Goal: Contribute content: Contribute content

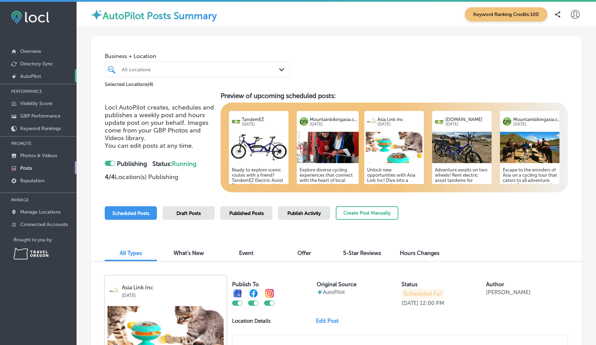
click at [32, 74] on p "AutoPilot" at bounding box center [30, 76] width 21 height 6
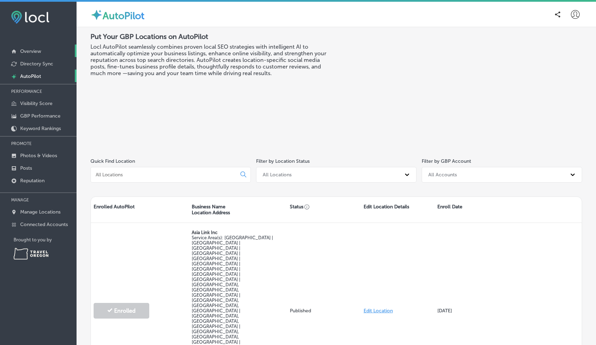
click at [32, 53] on p "Overview" at bounding box center [30, 51] width 21 height 6
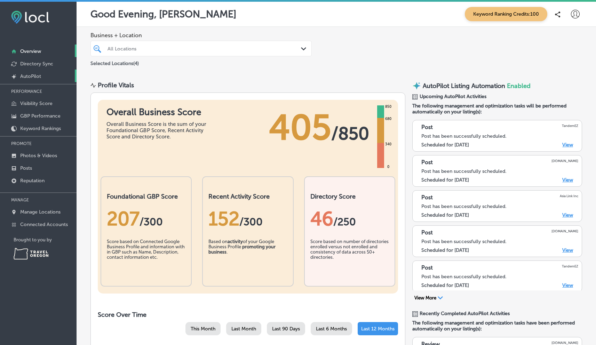
click at [38, 76] on p "AutoPilot" at bounding box center [30, 76] width 21 height 6
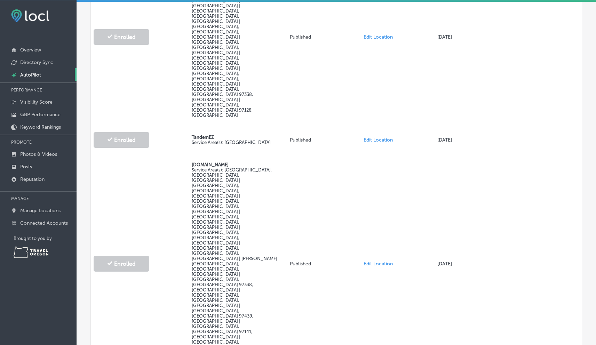
scroll to position [2, 0]
click at [29, 162] on link "Posts" at bounding box center [38, 166] width 77 height 13
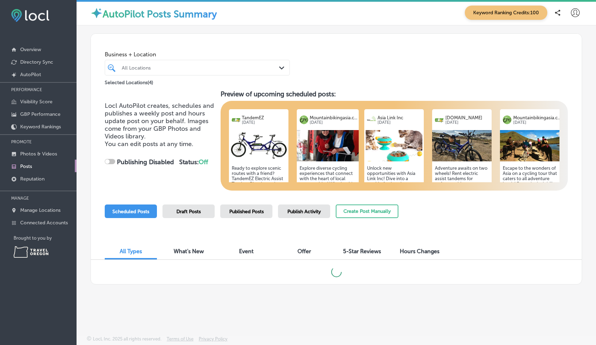
checkbox input "true"
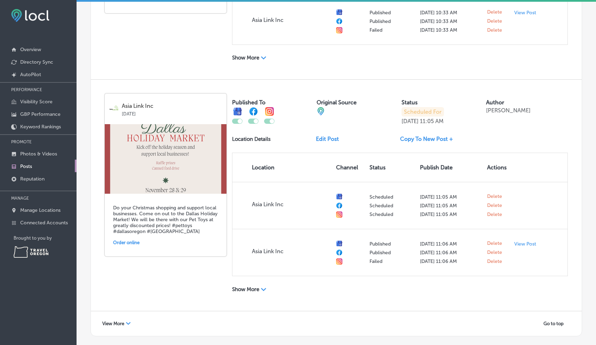
scroll to position [1321, 0]
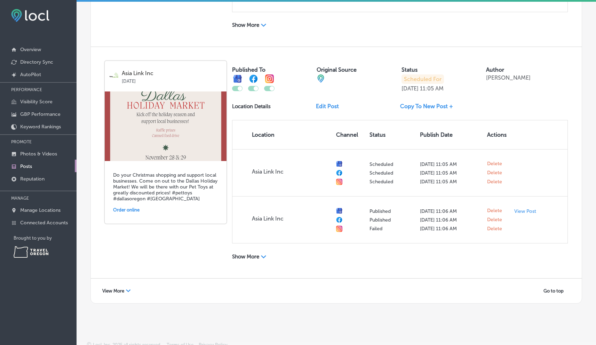
click at [128, 289] on div "Path Created with Sketch." at bounding box center [128, 291] width 5 height 5
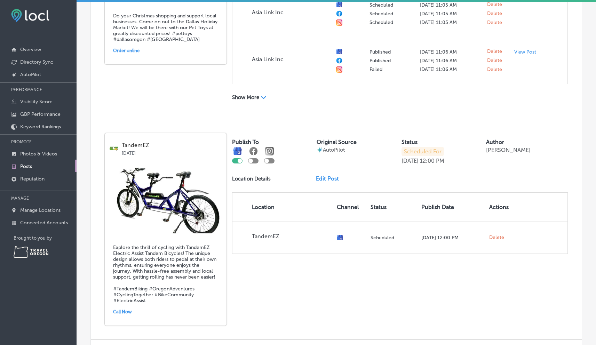
scroll to position [1482, 0]
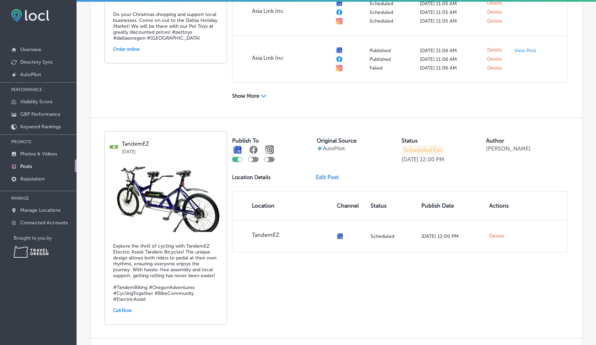
click at [255, 157] on div at bounding box center [253, 159] width 10 height 5
checkbox input "true"
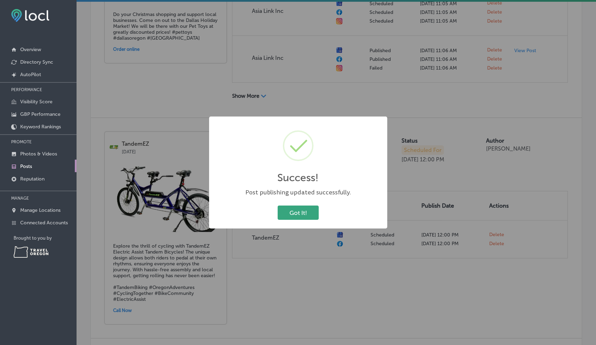
click at [299, 212] on button "Got It!" at bounding box center [298, 213] width 41 height 14
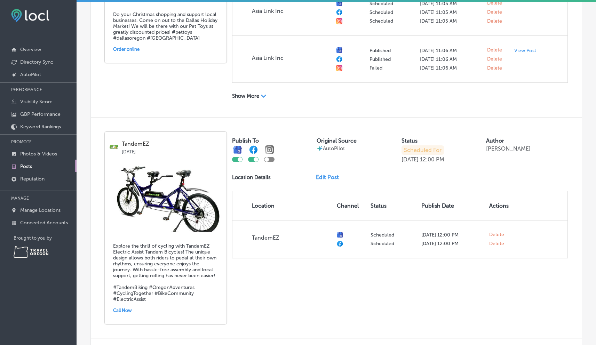
click at [271, 157] on div at bounding box center [269, 159] width 10 height 5
checkbox input "true"
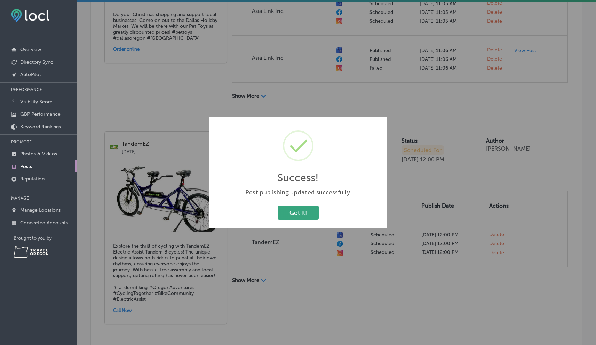
click at [310, 215] on button "Got It!" at bounding box center [298, 213] width 41 height 14
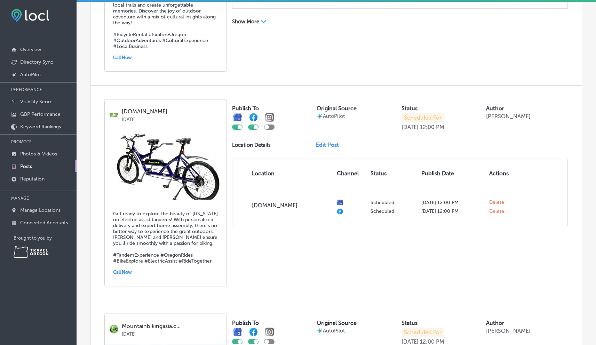
scroll to position [1964, 0]
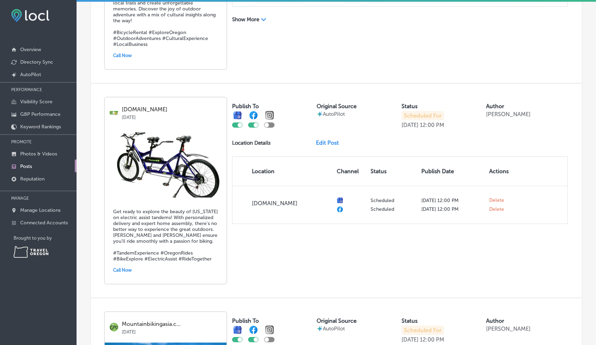
click at [272, 123] on div at bounding box center [269, 125] width 10 height 5
checkbox input "true"
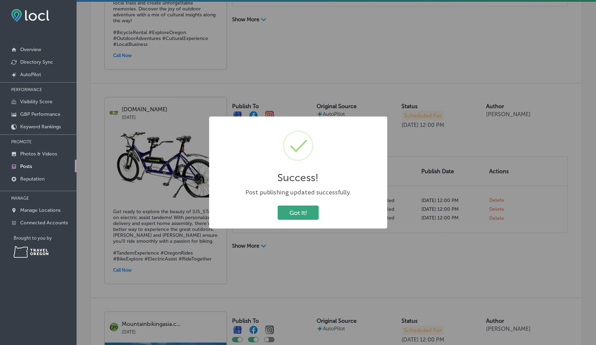
click at [301, 209] on button "Got It!" at bounding box center [298, 213] width 41 height 14
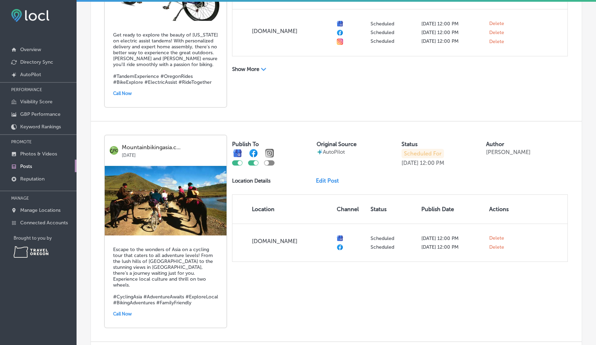
scroll to position [2143, 0]
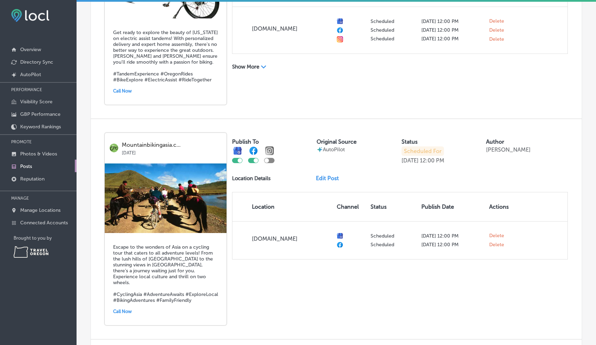
click at [270, 158] on div at bounding box center [269, 160] width 10 height 5
checkbox input "true"
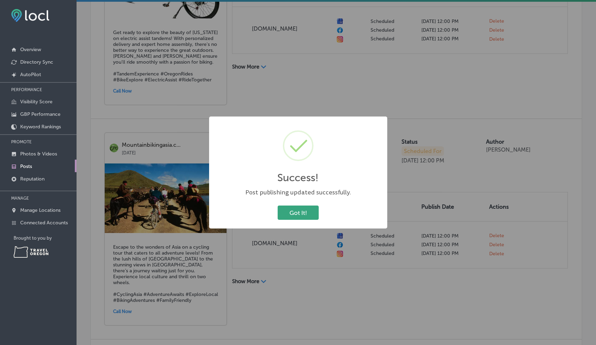
click at [300, 213] on button "Got It!" at bounding box center [298, 213] width 41 height 14
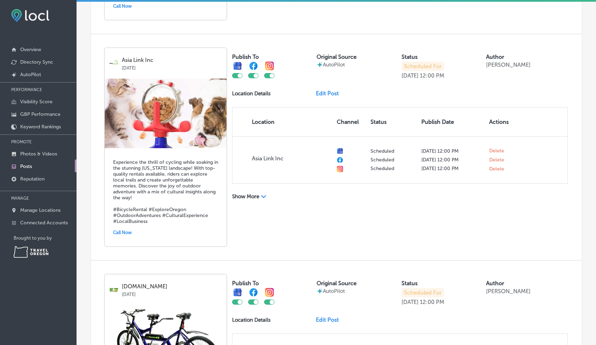
scroll to position [1784, 0]
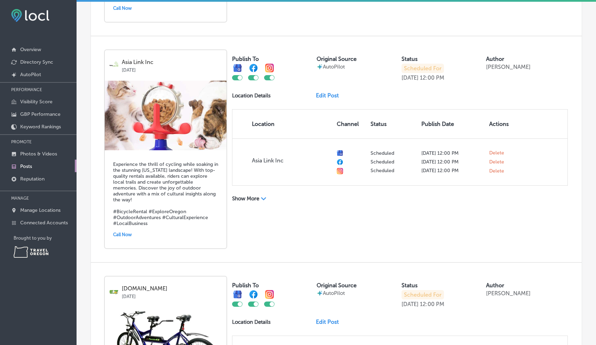
click at [330, 92] on link "Edit Post" at bounding box center [330, 95] width 29 height 7
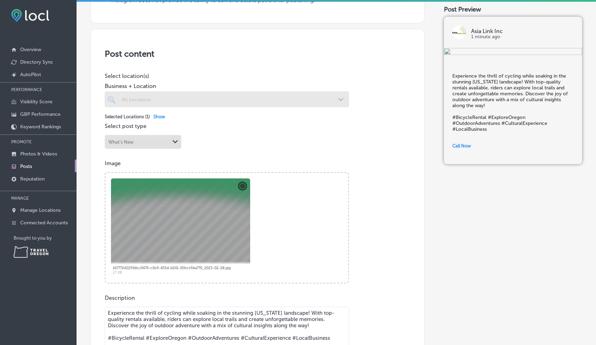
scroll to position [140, 0]
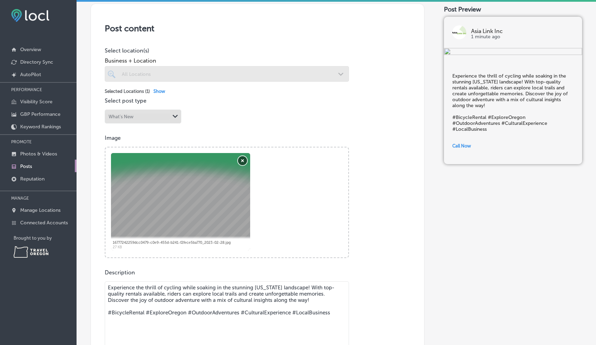
click at [242, 158] on button "Remove" at bounding box center [242, 160] width 9 height 9
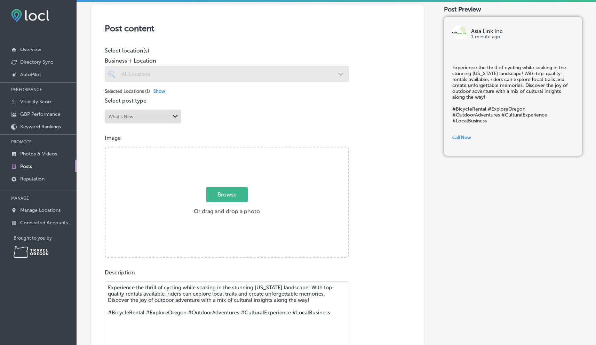
click at [232, 197] on span "Browse" at bounding box center [226, 194] width 41 height 15
click at [232, 150] on input "Browse Or drag and drop a photo" at bounding box center [226, 149] width 243 height 2
type input "C:\fakepath\16fc1509-3e63-4798-9622-bb23e60a7fdb.jpg"
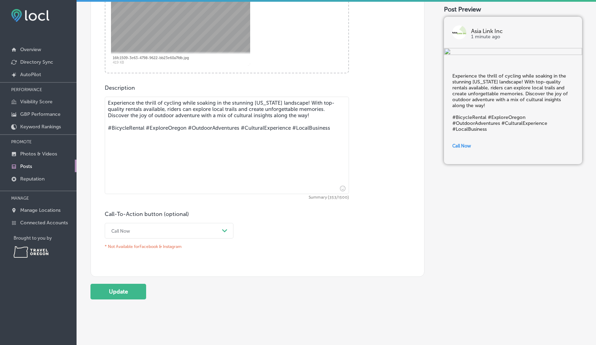
scroll to position [340, 0]
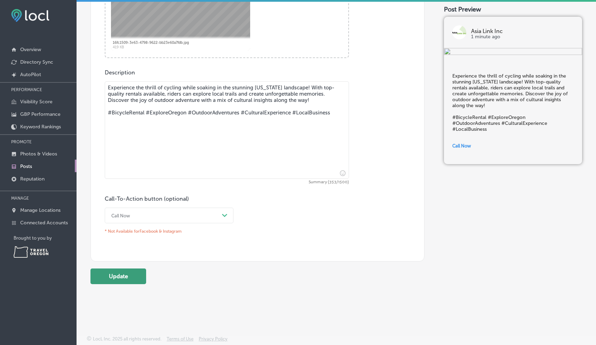
click at [111, 280] on button "Update" at bounding box center [118, 277] width 56 height 16
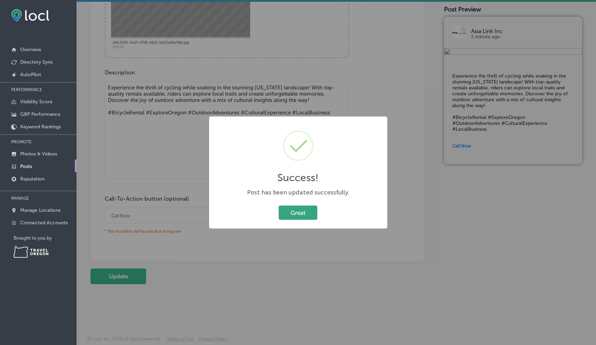
click at [305, 216] on button "Great" at bounding box center [298, 213] width 39 height 14
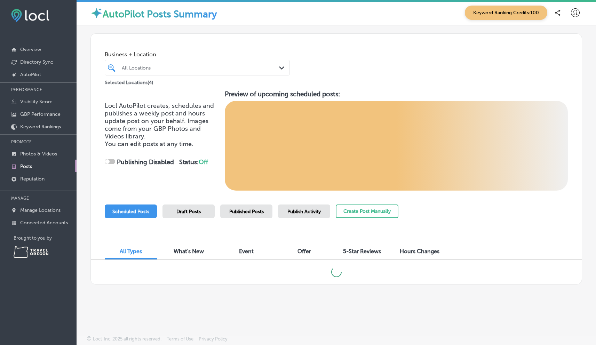
checkbox input "true"
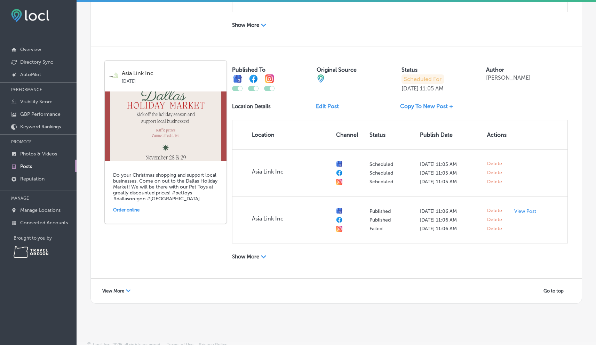
scroll to position [1321, 0]
click at [264, 255] on icon "Path Created with Sketch." at bounding box center [263, 256] width 5 height 3
click at [131, 289] on div "Path Created with Sketch." at bounding box center [128, 291] width 5 height 5
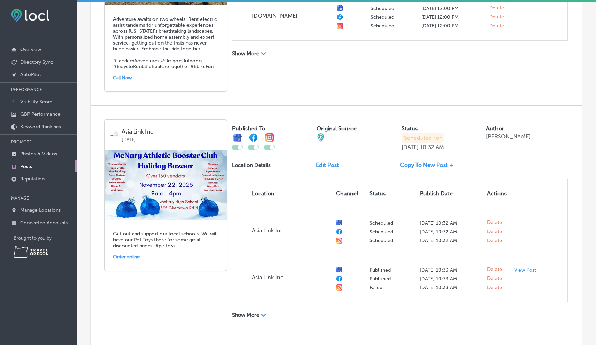
scroll to position [1032, 0]
click at [428, 161] on link "Copy To New Post +" at bounding box center [429, 164] width 58 height 7
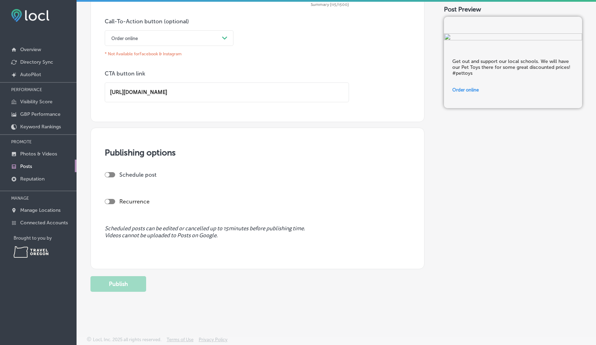
scroll to position [512, 0]
click at [115, 174] on div at bounding box center [110, 174] width 10 height 5
checkbox input "true"
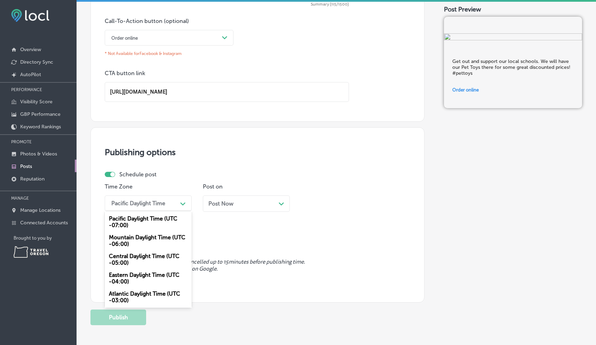
click at [181, 203] on icon "Path Created with Sketch." at bounding box center [182, 204] width 5 height 3
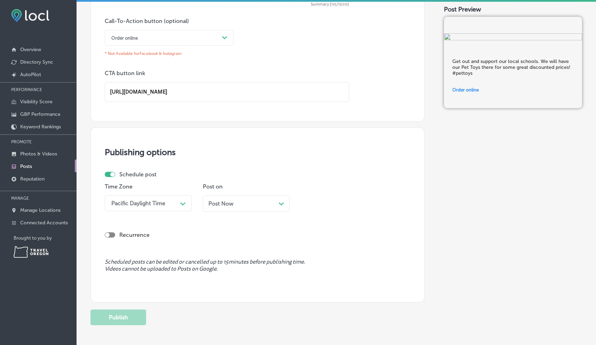
click at [181, 203] on icon "Path Created with Sketch." at bounding box center [182, 204] width 5 height 3
click at [277, 204] on div "Post Now Path Created with Sketch." at bounding box center [246, 203] width 76 height 7
click at [125, 318] on button "Publish" at bounding box center [118, 318] width 56 height 16
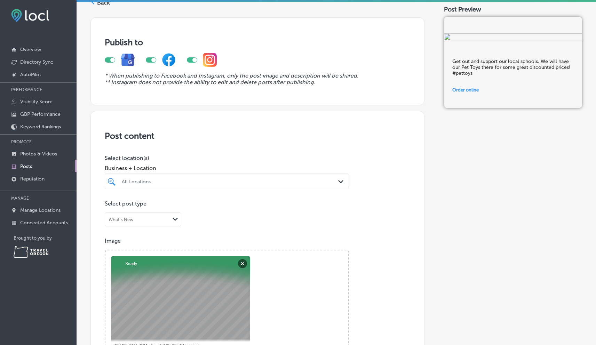
scroll to position [31, 0]
click at [338, 181] on icon "Path Created with Sketch." at bounding box center [340, 182] width 5 height 3
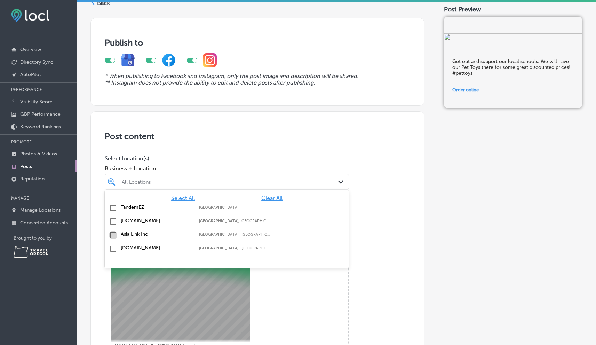
click at [113, 235] on input "checkbox" at bounding box center [113, 235] width 8 height 8
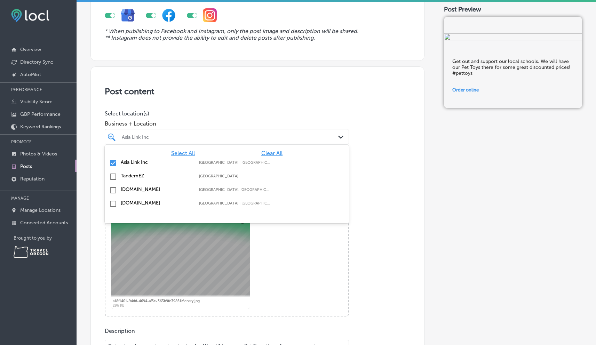
scroll to position [106, 0]
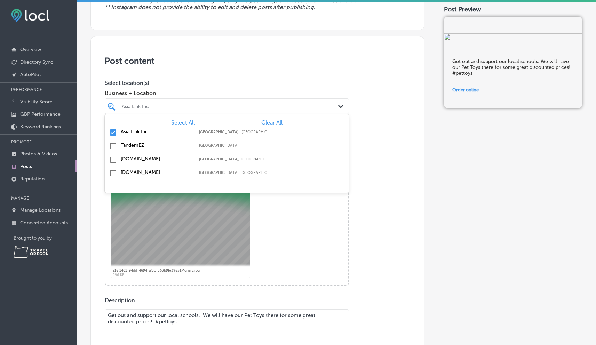
click at [333, 241] on div "Powered by PQINA Browse Or drag and drop a photo a18f1401-94dd-4694-af5c-363b9f…" at bounding box center [226, 230] width 243 height 110
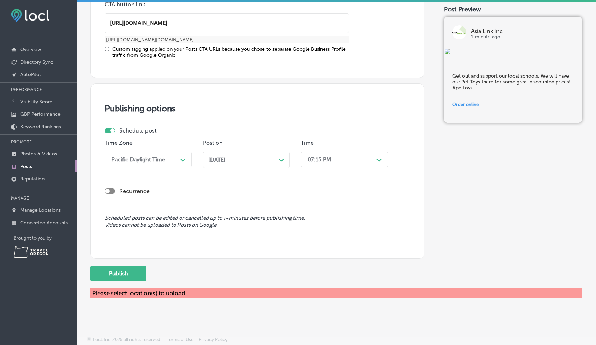
scroll to position [581, 0]
click at [115, 277] on button "Publish" at bounding box center [118, 274] width 56 height 16
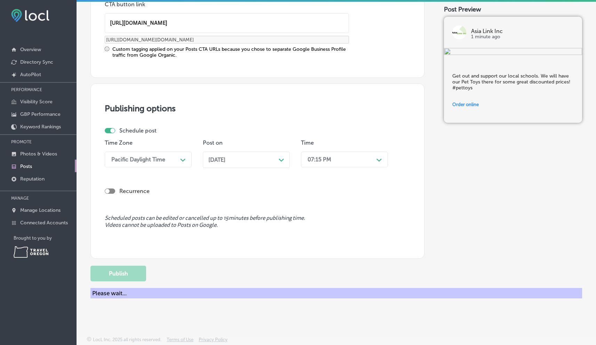
scroll to position [508, 0]
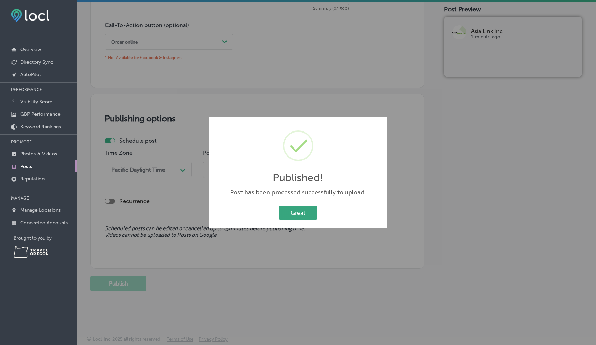
click at [303, 215] on button "Great" at bounding box center [298, 213] width 39 height 14
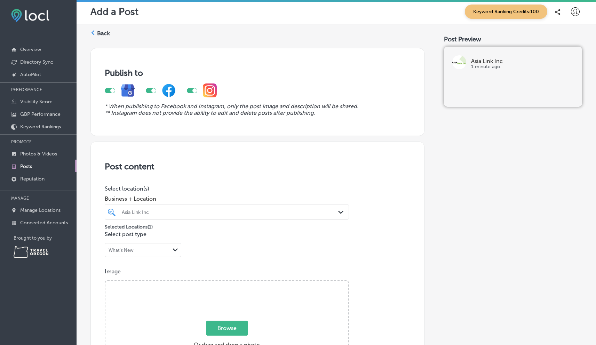
scroll to position [0, 0]
click at [101, 31] on label "Back" at bounding box center [103, 34] width 13 height 8
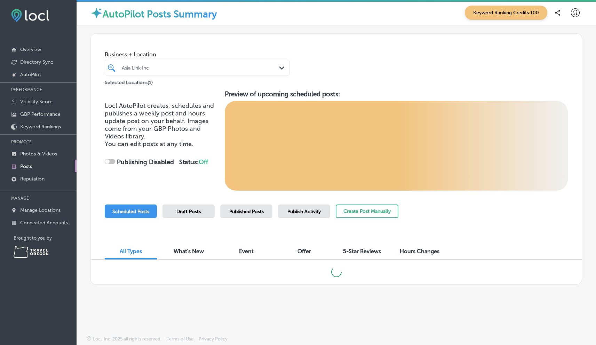
checkbox input "true"
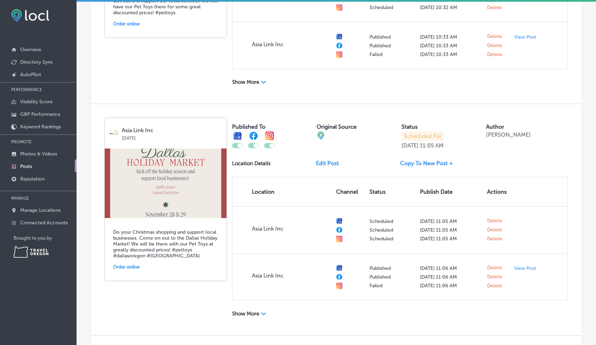
scroll to position [613, 0]
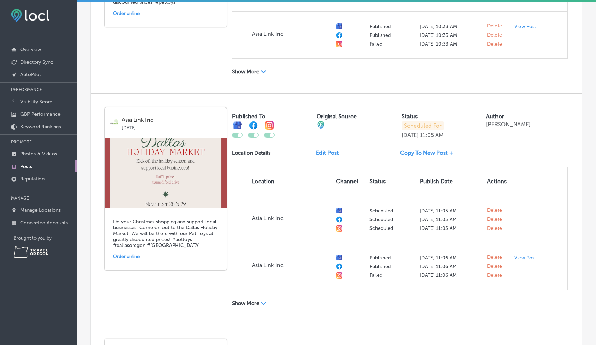
click at [430, 150] on link "Copy To New Post +" at bounding box center [429, 153] width 58 height 7
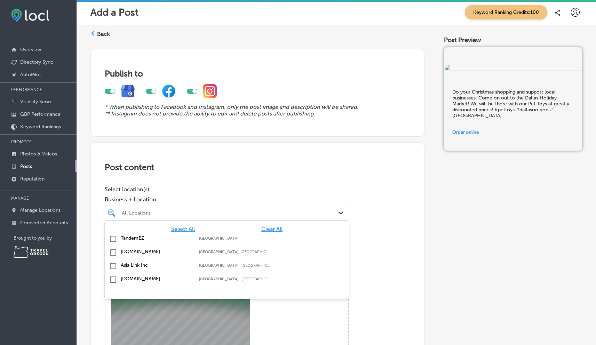
click at [248, 214] on div "All Locations" at bounding box center [230, 213] width 217 height 6
click at [111, 265] on input "checkbox" at bounding box center [113, 266] width 8 height 8
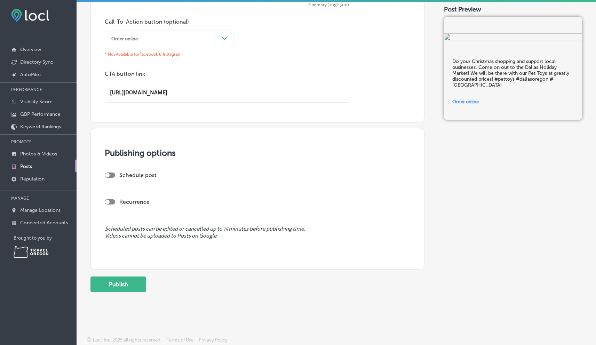
scroll to position [512, 0]
click at [113, 172] on div at bounding box center [110, 174] width 10 height 5
checkbox input "true"
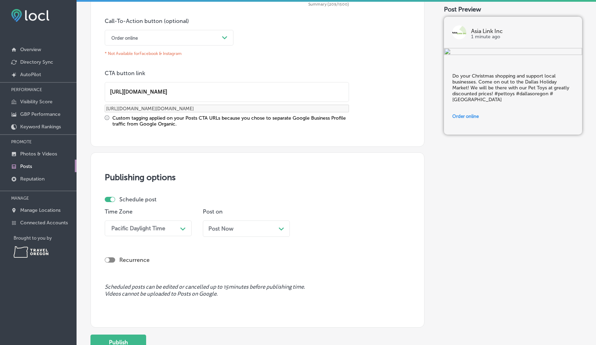
click at [275, 228] on div "Post Now Path Created with Sketch." at bounding box center [246, 229] width 76 height 7
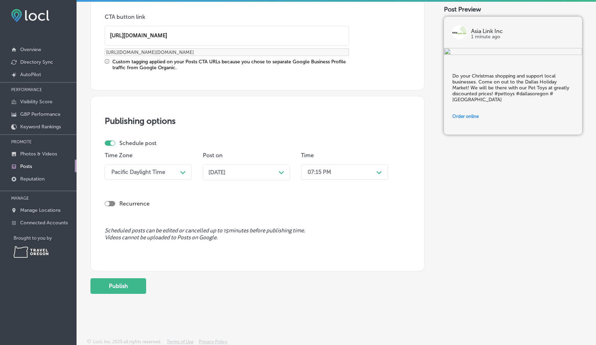
scroll to position [571, 0]
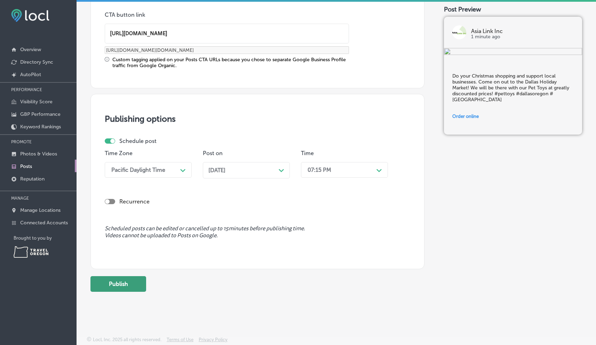
click at [123, 280] on button "Publish" at bounding box center [118, 284] width 56 height 16
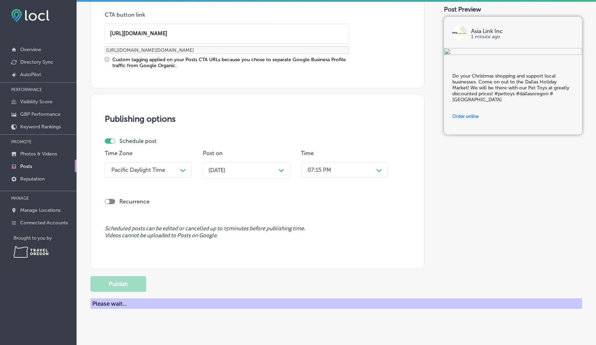
scroll to position [508, 0]
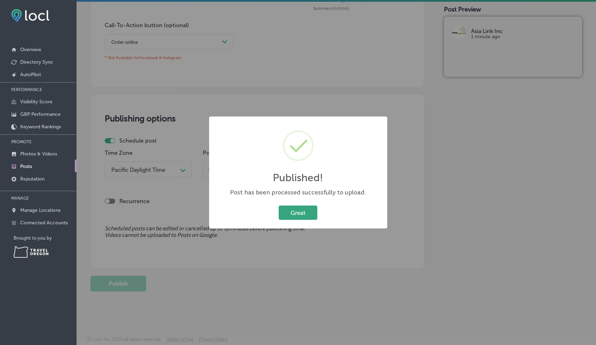
click at [295, 207] on button "Great" at bounding box center [298, 213] width 39 height 14
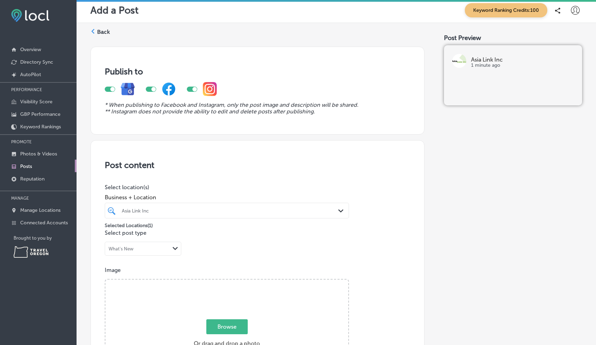
scroll to position [0, 0]
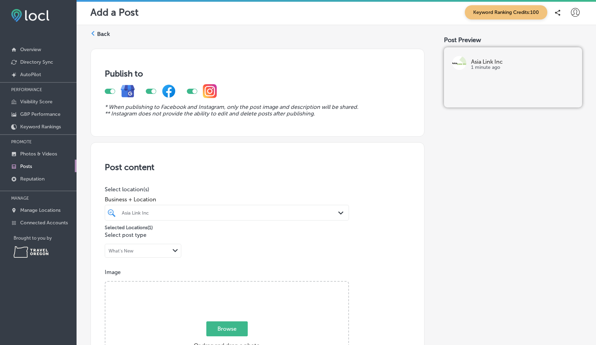
click at [101, 33] on label "Back" at bounding box center [103, 34] width 13 height 8
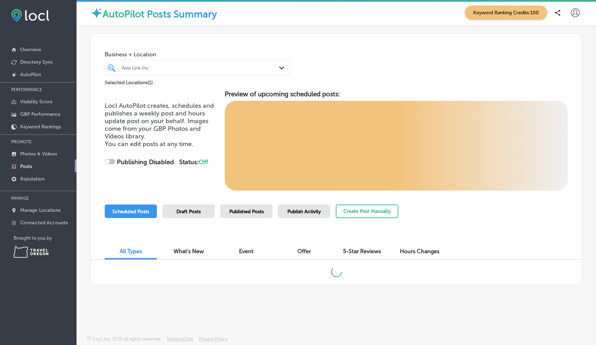
checkbox input "true"
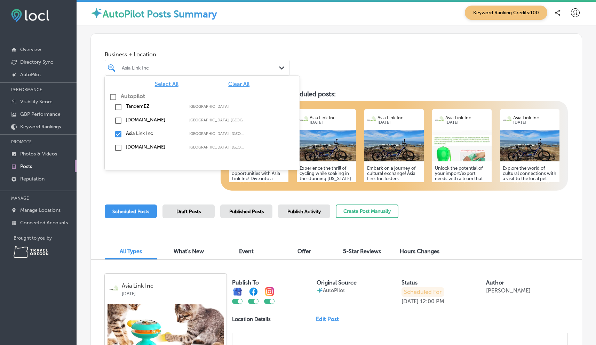
click at [279, 69] on polygon at bounding box center [281, 67] width 5 height 3
click at [172, 85] on span "Select All" at bounding box center [167, 84] width 24 height 7
click at [356, 69] on div "Business + Location option focused, 1 of 2. 5 results available. Use Up and Dow…" at bounding box center [336, 60] width 491 height 53
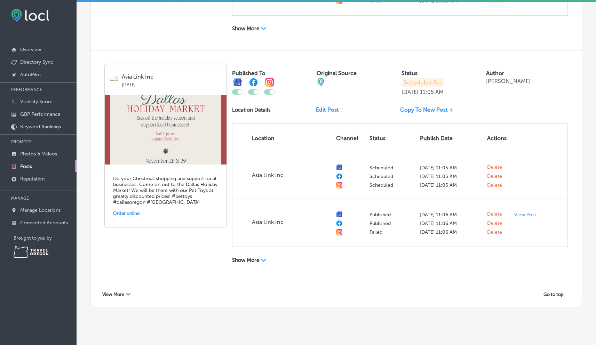
scroll to position [1321, 0]
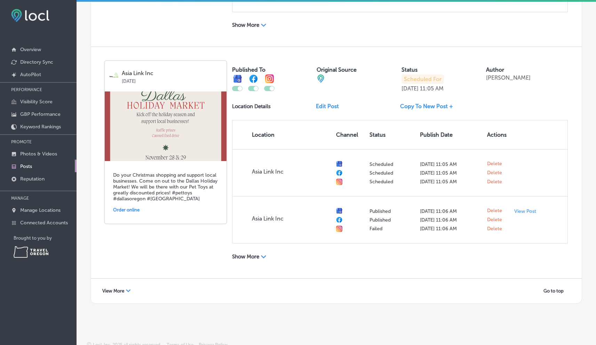
click at [128, 289] on div "Path Created with Sketch." at bounding box center [128, 291] width 5 height 5
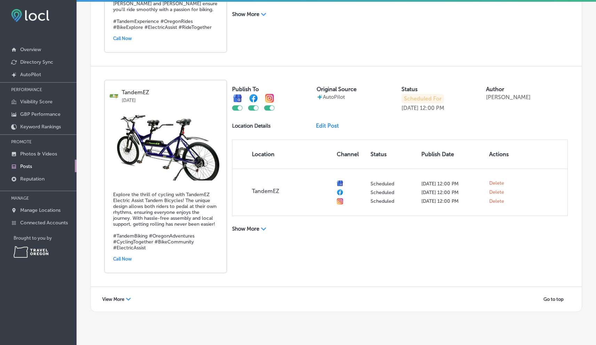
scroll to position [2572, 0]
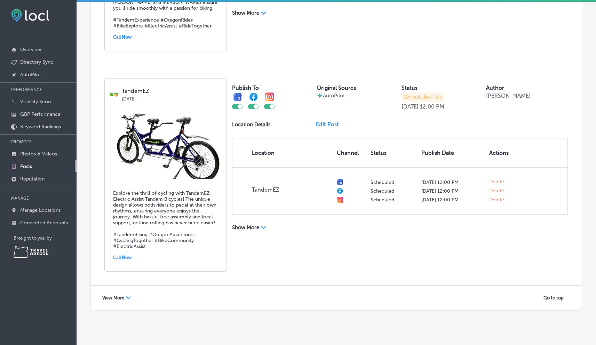
click at [329, 121] on link "Edit Post" at bounding box center [330, 124] width 29 height 7
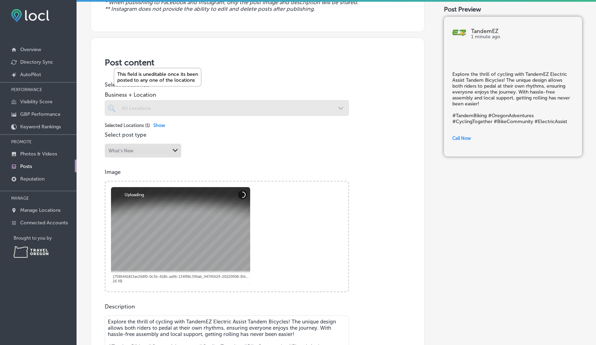
scroll to position [146, 0]
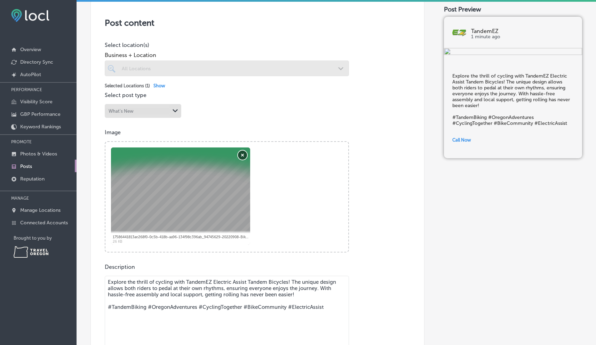
click at [243, 155] on button "Remove" at bounding box center [242, 155] width 9 height 9
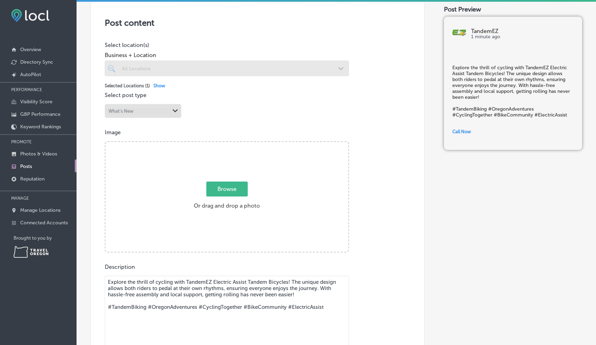
click at [234, 189] on span "Browse" at bounding box center [226, 189] width 41 height 15
click at [234, 144] on input "Browse Or drag and drop a photo" at bounding box center [226, 143] width 243 height 2
type input "C:\fakepath\TandemEZ Pro Shot.jpg"
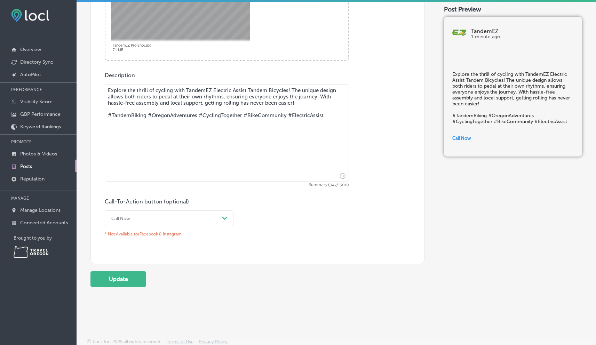
scroll to position [340, 0]
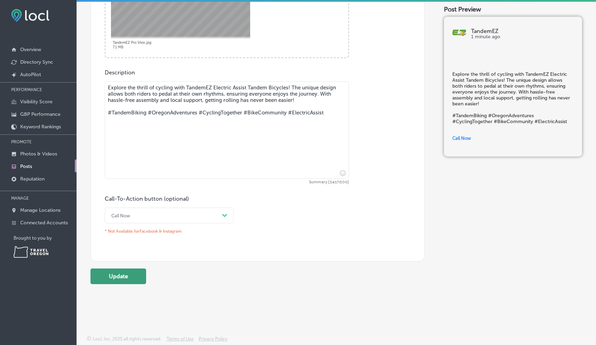
click at [120, 279] on button "Update" at bounding box center [118, 277] width 56 height 16
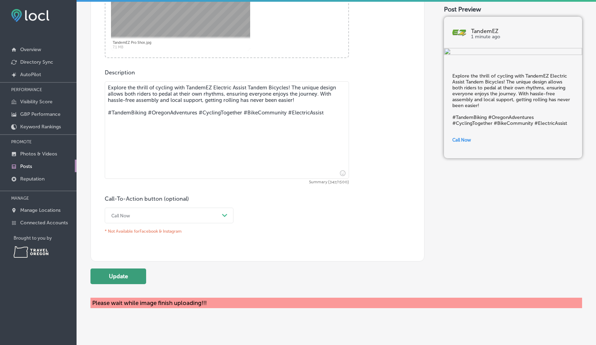
click at [123, 273] on button "Update" at bounding box center [118, 277] width 56 height 16
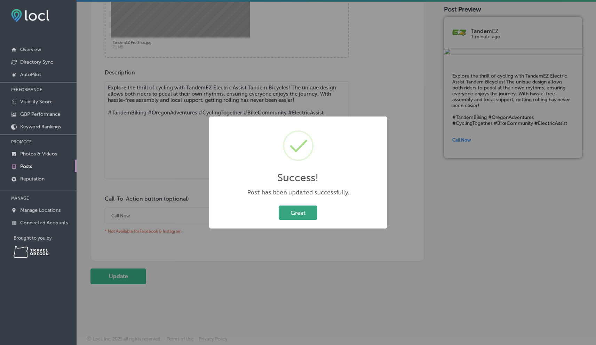
click at [301, 211] on button "Great" at bounding box center [298, 213] width 39 height 14
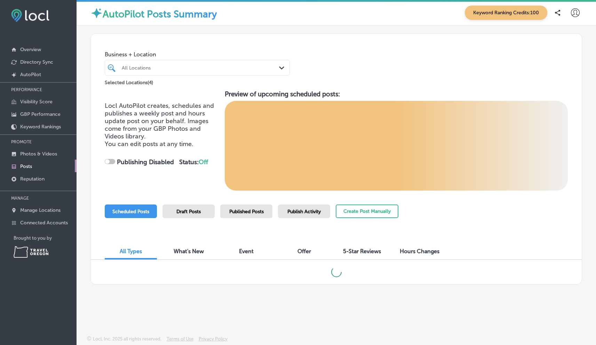
checkbox input "true"
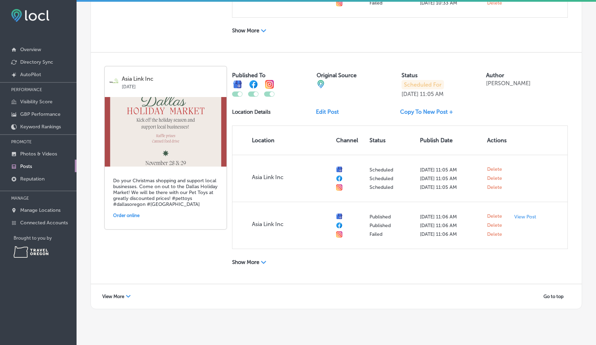
scroll to position [1321, 0]
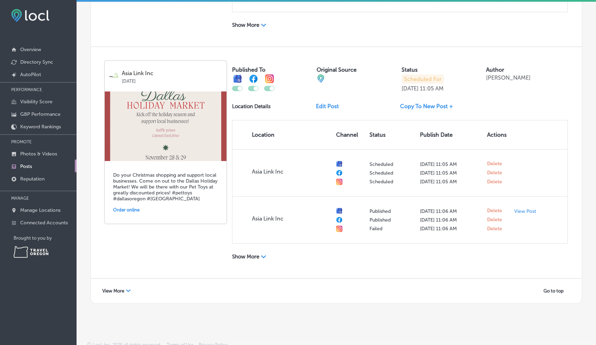
click at [119, 289] on span "View More" at bounding box center [113, 291] width 22 height 5
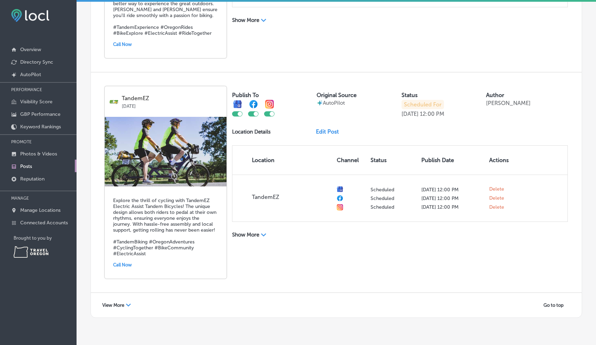
scroll to position [2572, 0]
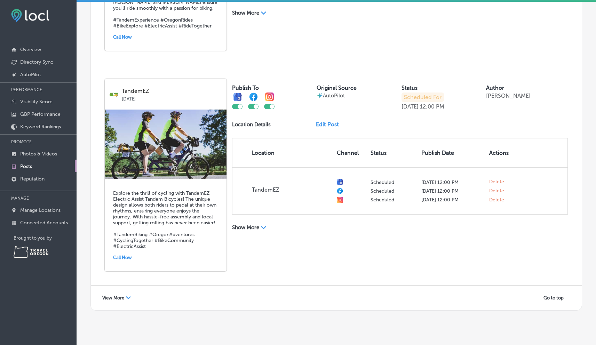
click at [129, 297] on icon "Path Created with Sketch." at bounding box center [128, 298] width 5 height 3
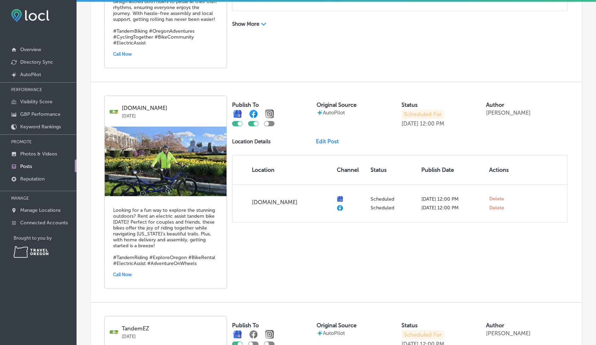
scroll to position [2738, 0]
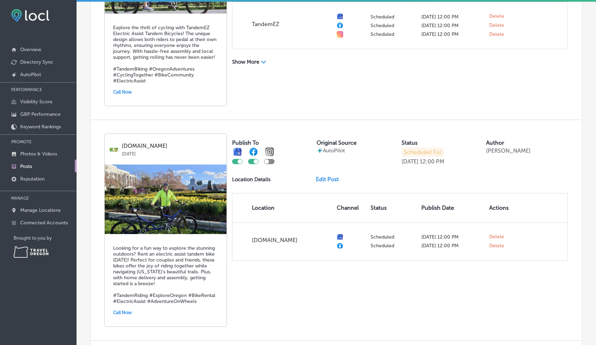
click at [273, 159] on div at bounding box center [269, 161] width 10 height 5
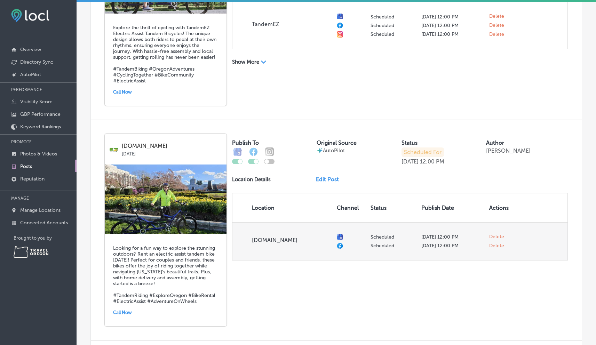
checkbox input "true"
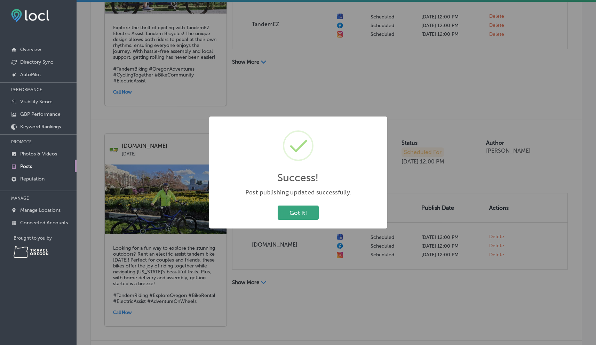
click at [310, 214] on button "Got It!" at bounding box center [298, 213] width 41 height 14
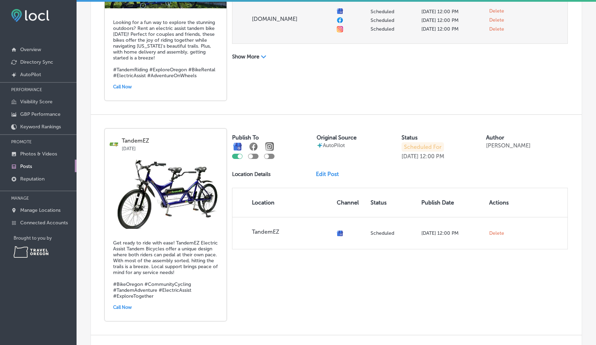
scroll to position [2964, 0]
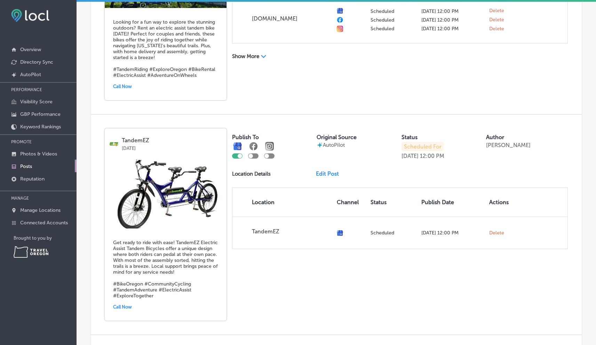
click at [256, 153] on div at bounding box center [253, 155] width 10 height 5
checkbox input "true"
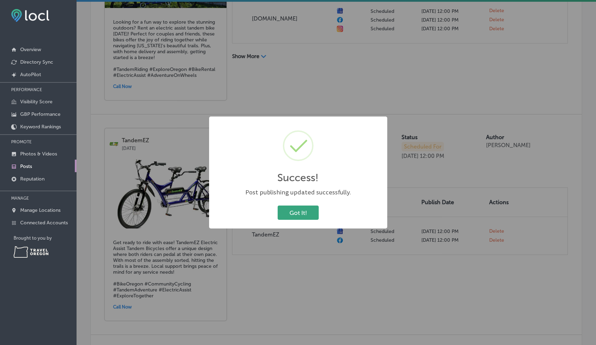
click at [298, 216] on button "Got It!" at bounding box center [298, 213] width 41 height 14
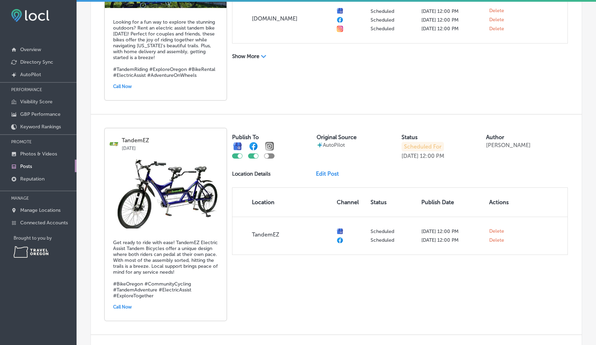
click at [270, 153] on div at bounding box center [269, 155] width 10 height 5
checkbox input "true"
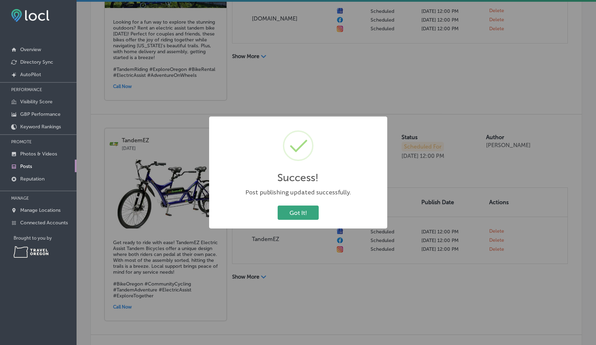
click at [299, 211] on button "Got It!" at bounding box center [298, 213] width 41 height 14
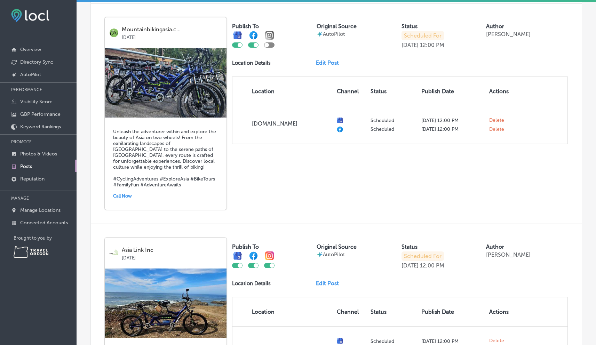
scroll to position [3290, 0]
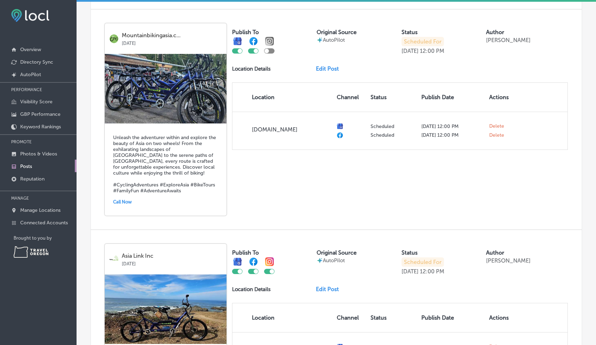
click at [270, 48] on div at bounding box center [269, 50] width 10 height 5
checkbox input "true"
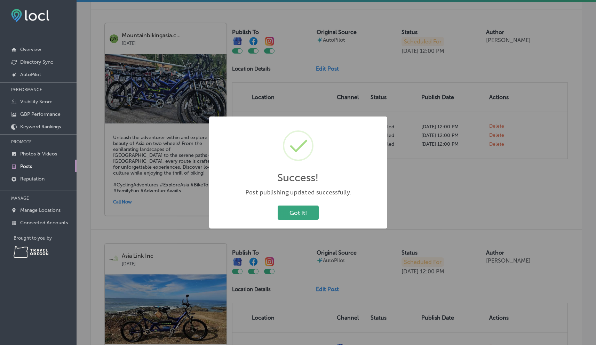
click at [302, 210] on button "Got It!" at bounding box center [298, 213] width 41 height 14
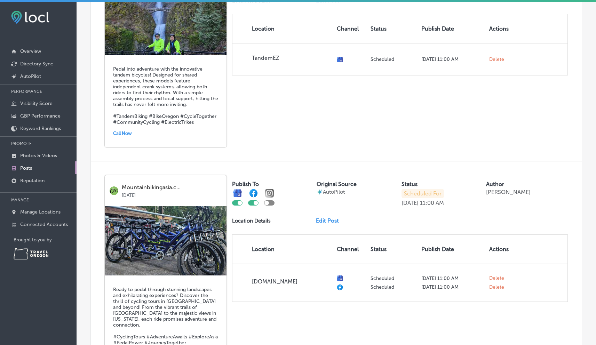
scroll to position [3875, 0]
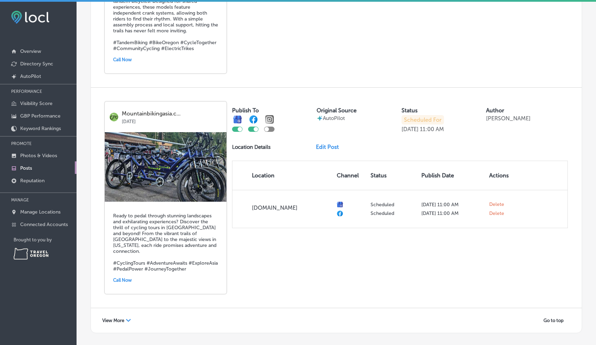
click at [117, 318] on span "View More" at bounding box center [113, 320] width 22 height 5
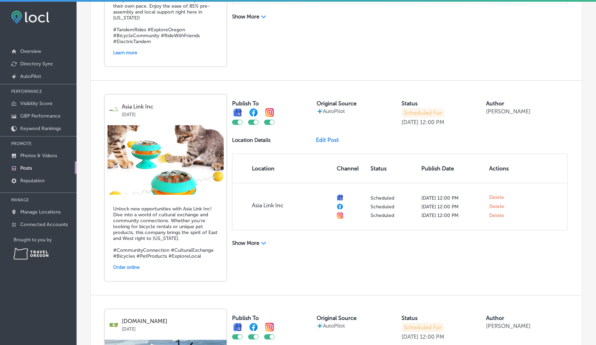
scroll to position [0, 0]
